Goal: Find specific page/section: Find specific page/section

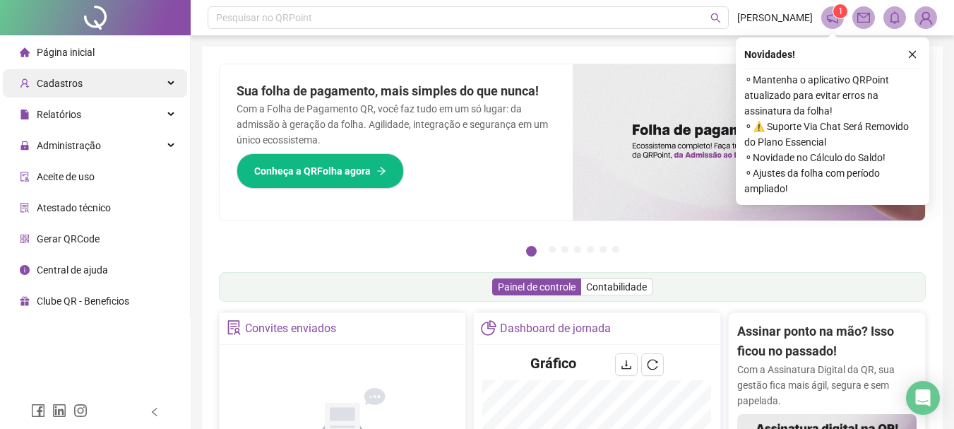
click at [114, 86] on div "Cadastros" at bounding box center [95, 83] width 184 height 28
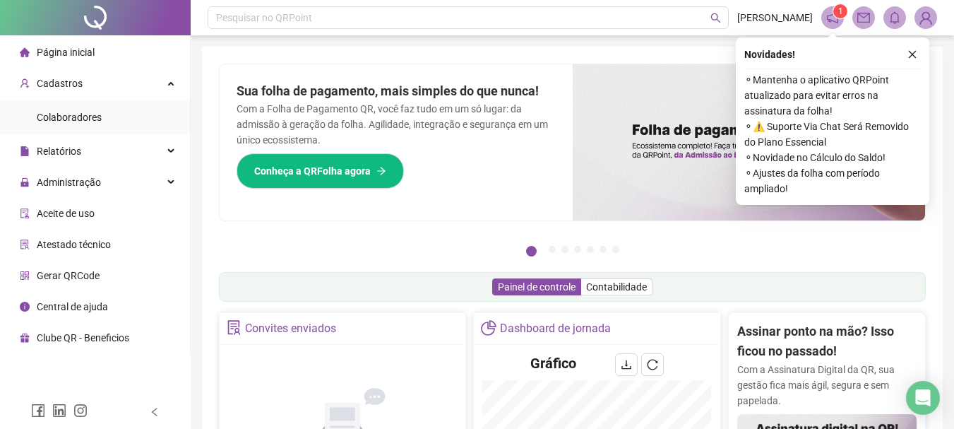
drag, startPoint x: 99, startPoint y: 121, endPoint x: 165, endPoint y: 136, distance: 68.2
click at [99, 120] on span "Colaboradores" at bounding box center [69, 117] width 65 height 11
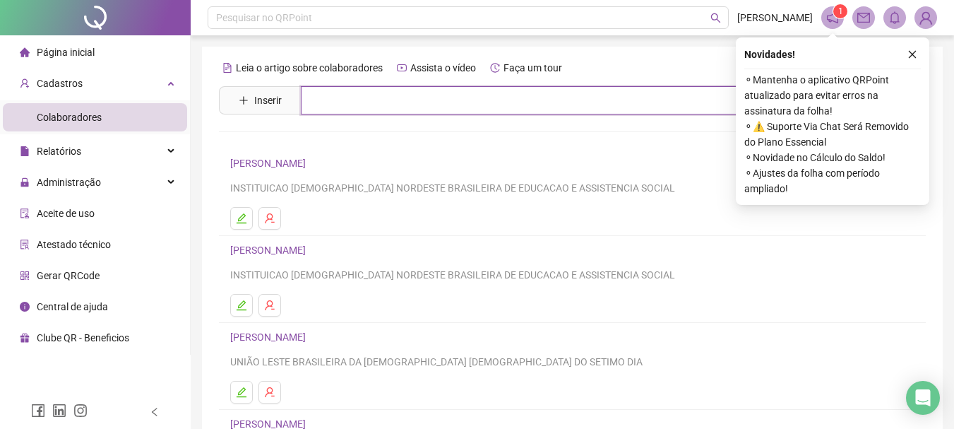
click at [378, 107] on input "text" at bounding box center [582, 100] width 563 height 28
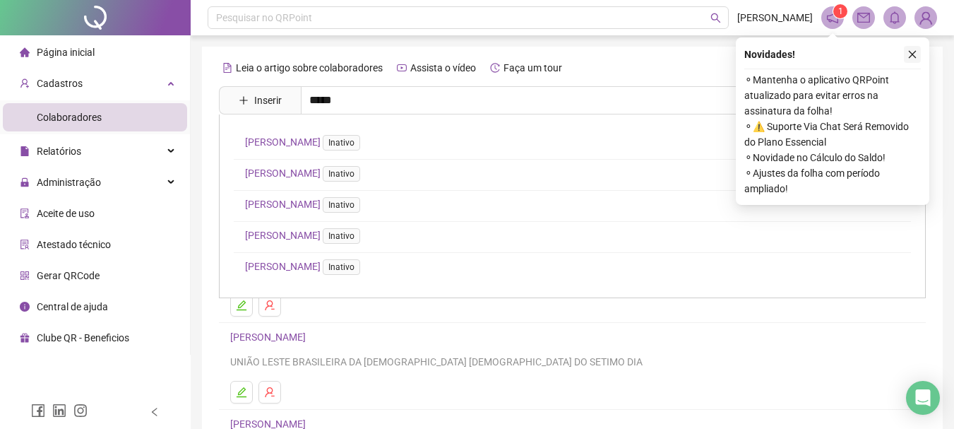
click at [914, 54] on icon "close" at bounding box center [912, 54] width 10 height 10
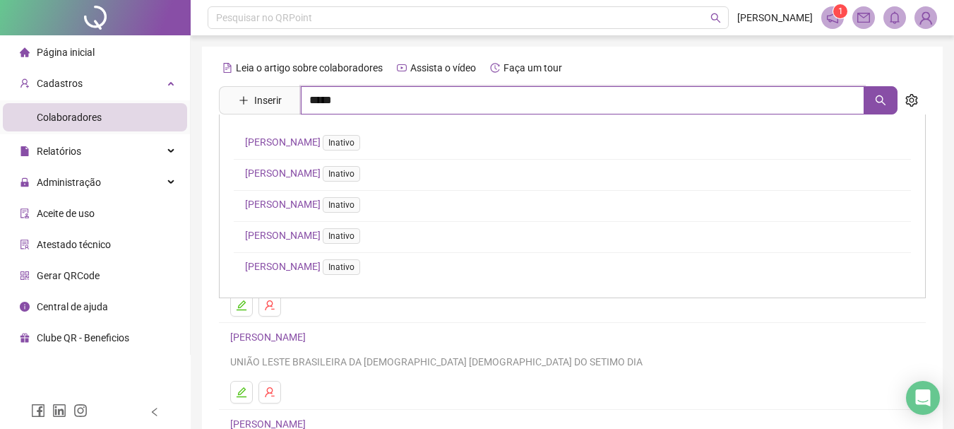
click at [447, 103] on input "*****" at bounding box center [582, 100] width 563 height 28
type input "*"
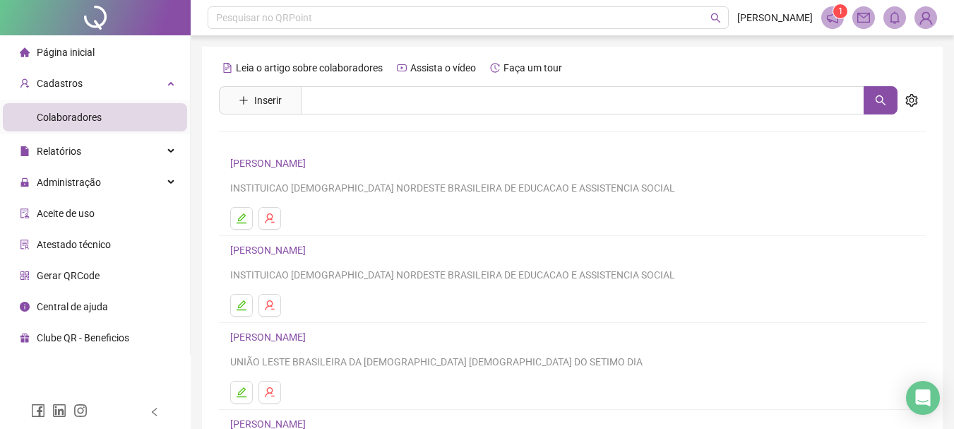
click at [201, 203] on div "Pesquisar no QRPoint [PERSON_NAME] 1 Leia o artigo sobre colaboradores Assista …" at bounding box center [572, 341] width 763 height 683
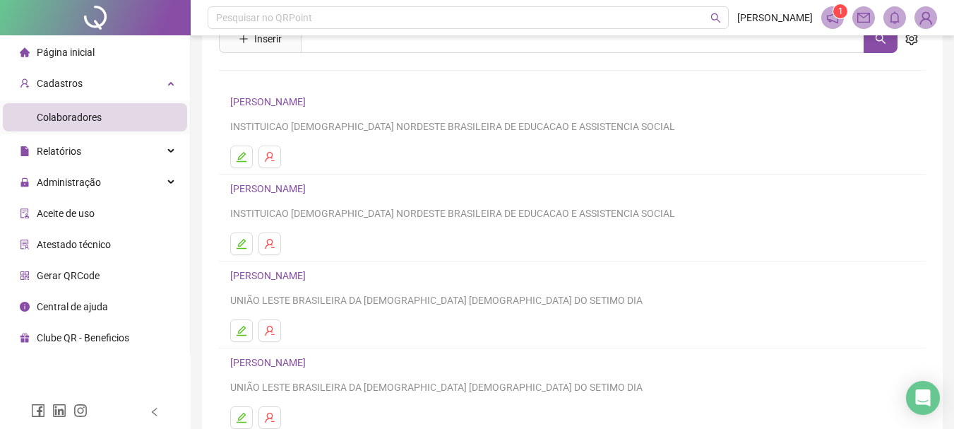
scroll to position [212, 0]
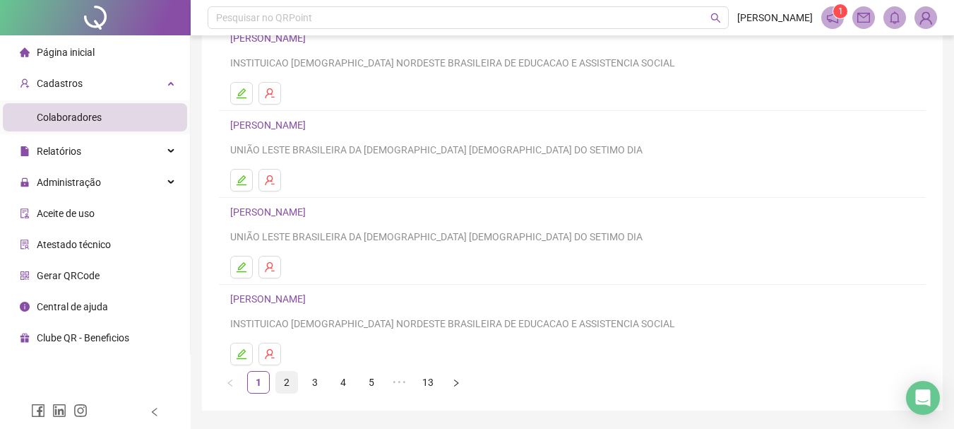
click at [283, 378] on link "2" at bounding box center [286, 381] width 21 height 21
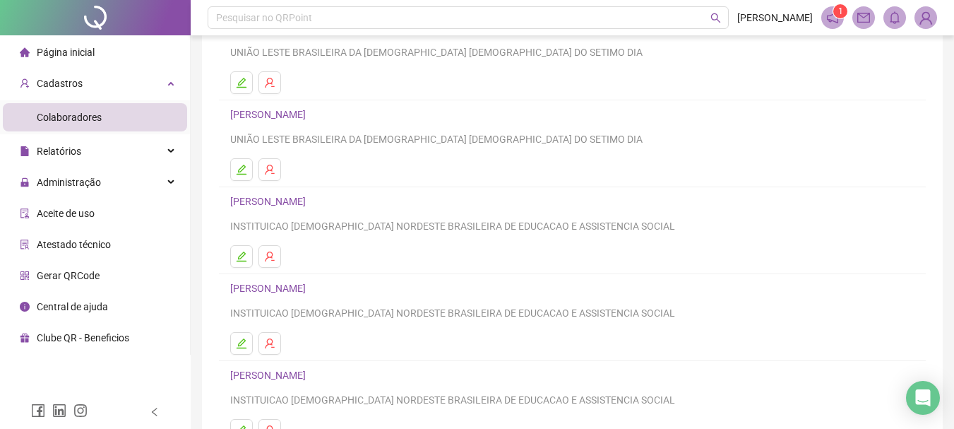
scroll to position [141, 0]
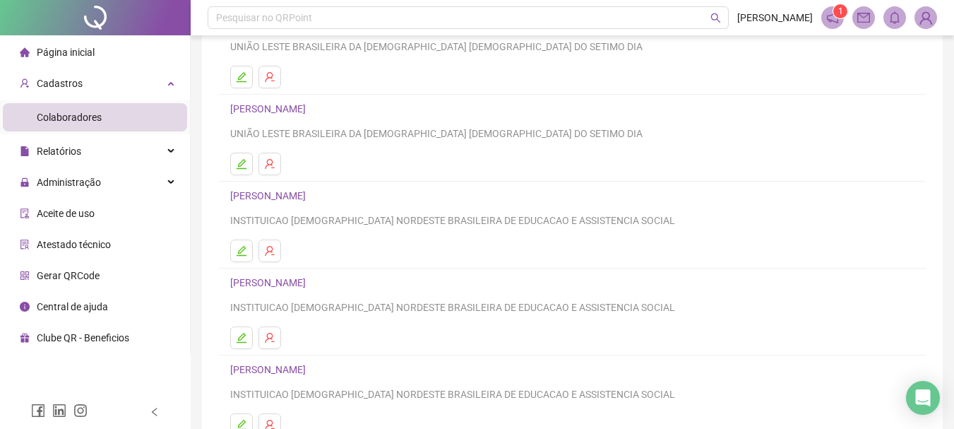
click at [304, 377] on h4 "[PERSON_NAME]" at bounding box center [572, 369] width 684 height 17
click at [306, 369] on link "[PERSON_NAME]" at bounding box center [270, 369] width 80 height 11
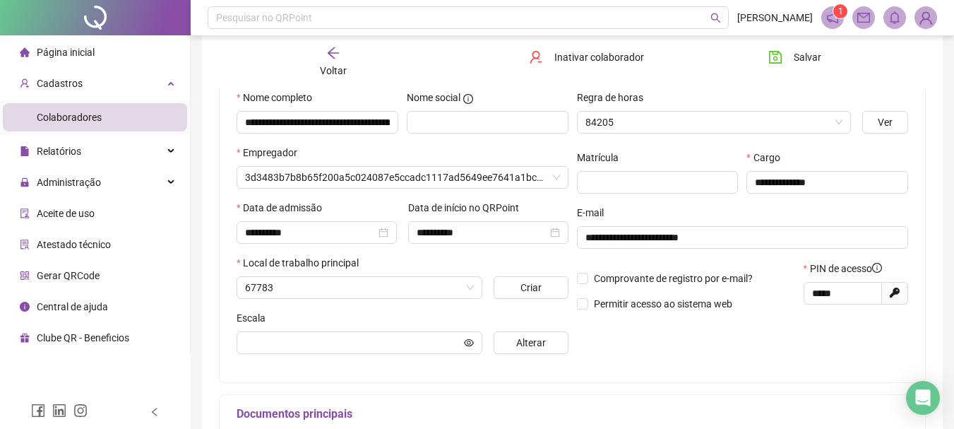
scroll to position [148, 0]
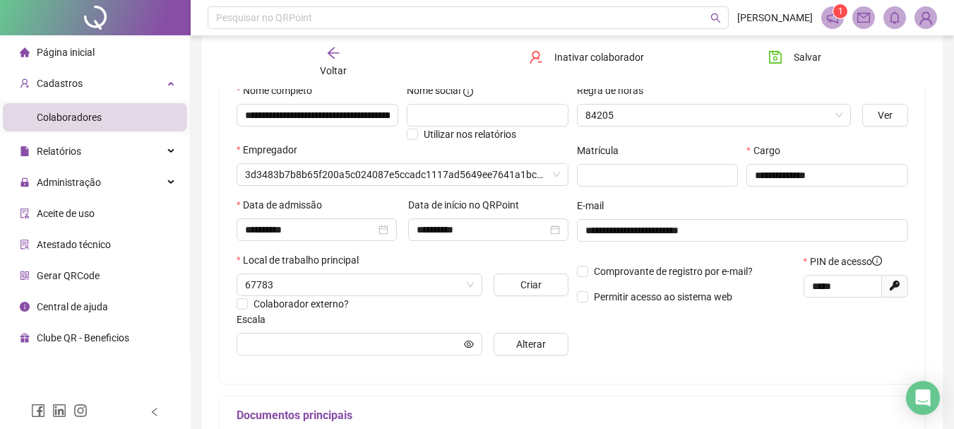
type input "**********"
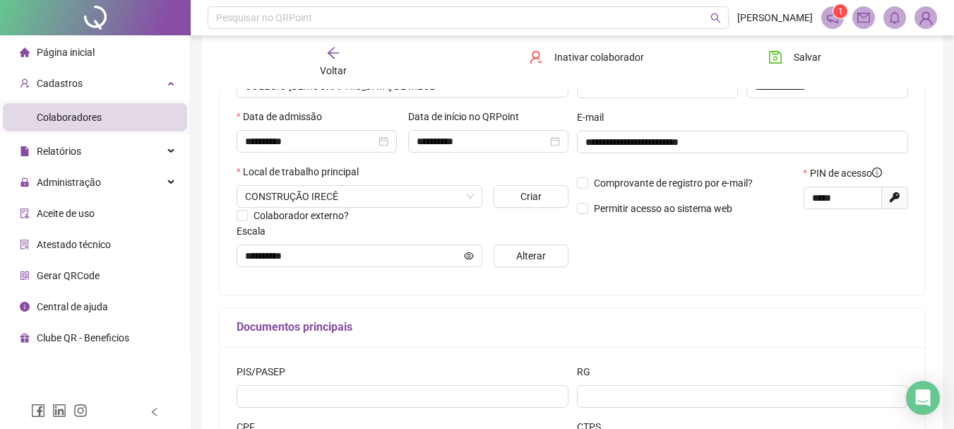
scroll to position [212, 0]
